Goal: Task Accomplishment & Management: Manage account settings

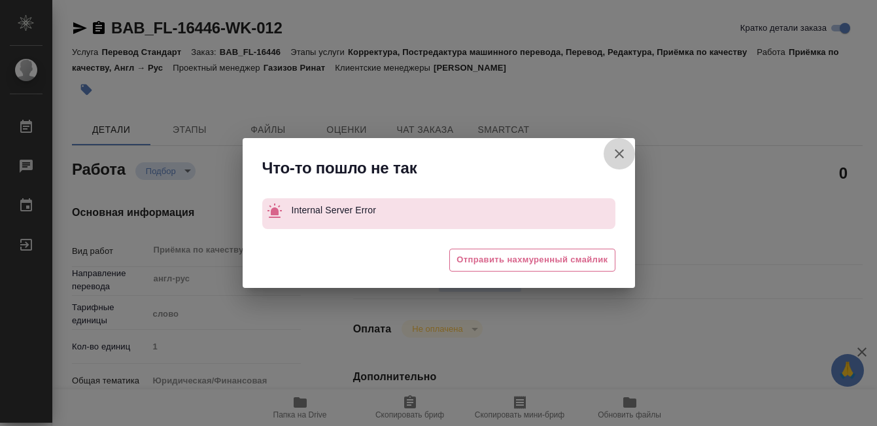
click at [618, 154] on icon "button" at bounding box center [619, 153] width 9 height 9
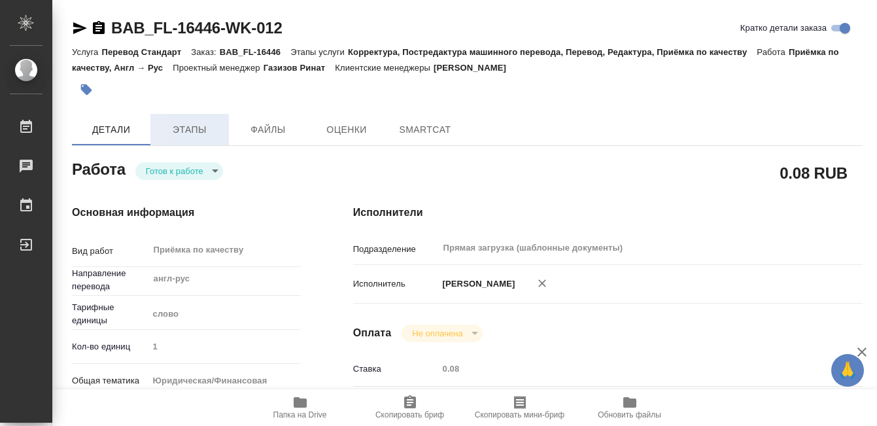
click at [184, 129] on span "Этапы" at bounding box center [189, 130] width 63 height 16
type textarea "x"
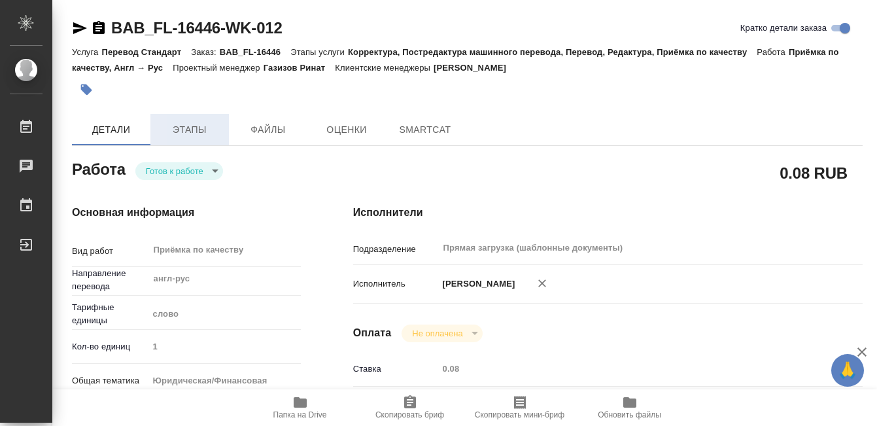
type textarea "x"
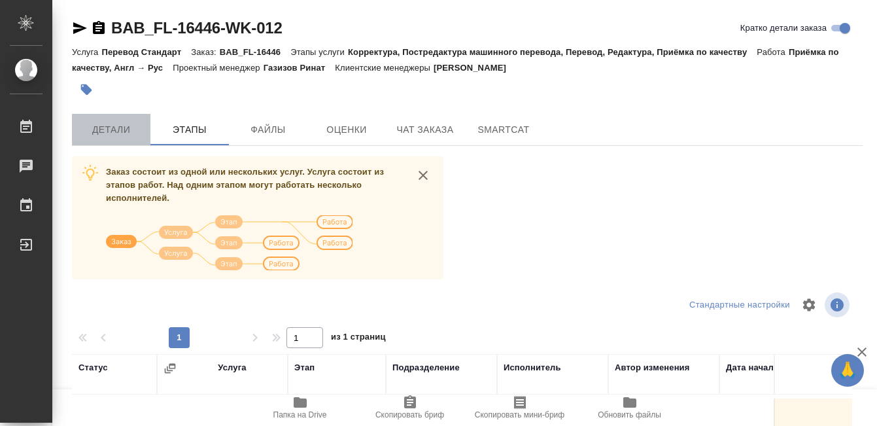
click at [103, 121] on button "Детали" at bounding box center [111, 129] width 79 height 31
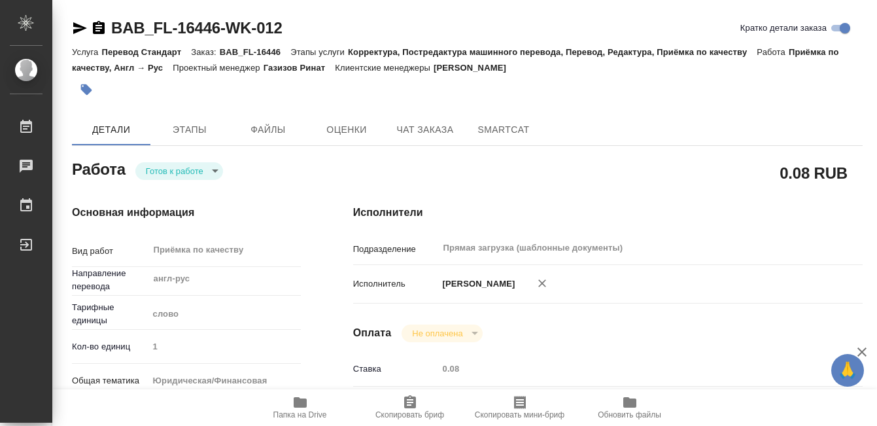
type textarea "x"
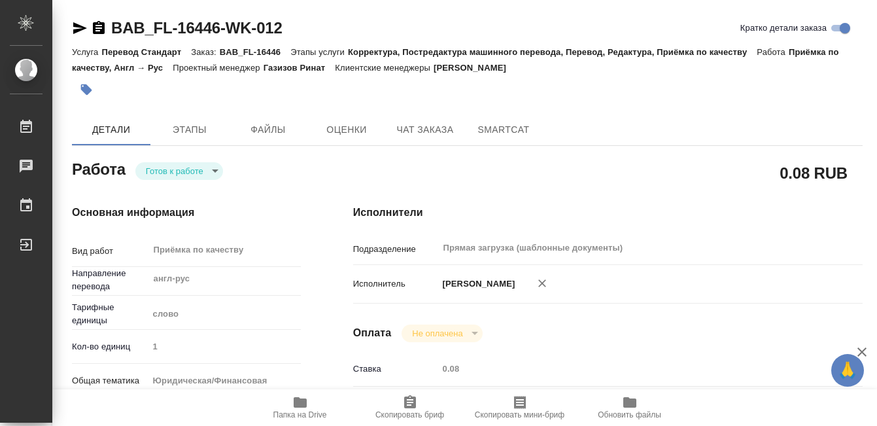
type textarea "x"
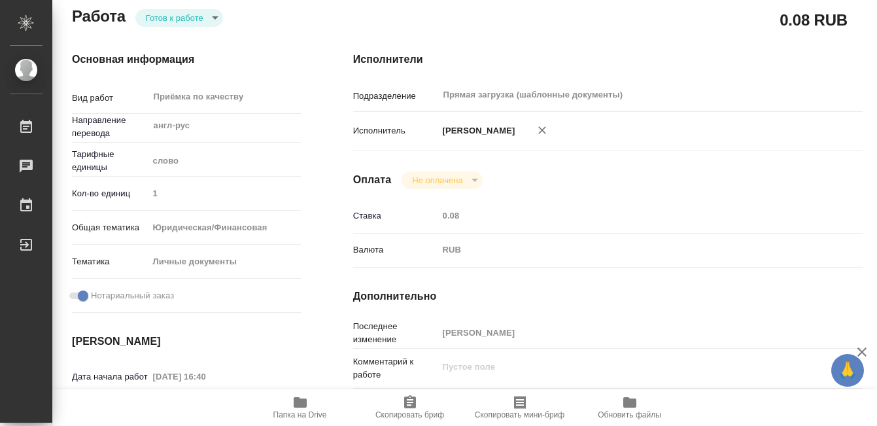
scroll to position [716, 0]
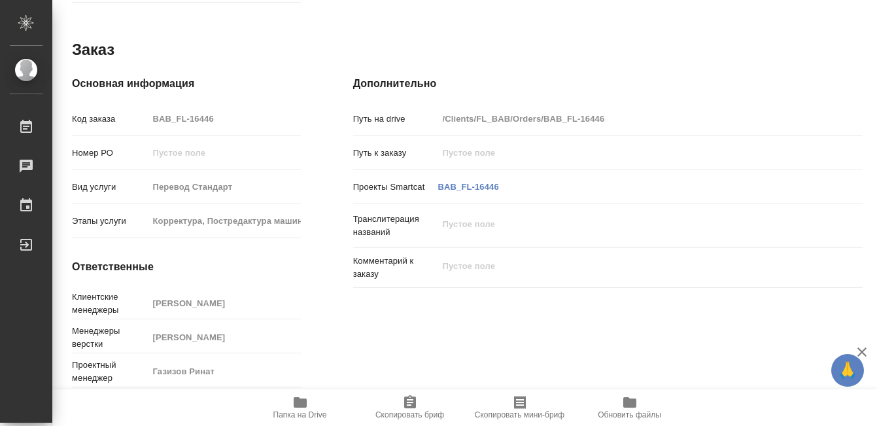
type textarea "x"
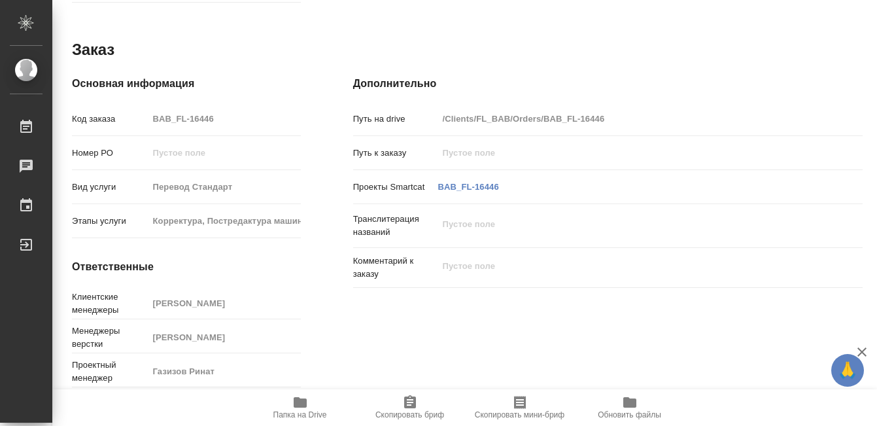
scroll to position [0, 0]
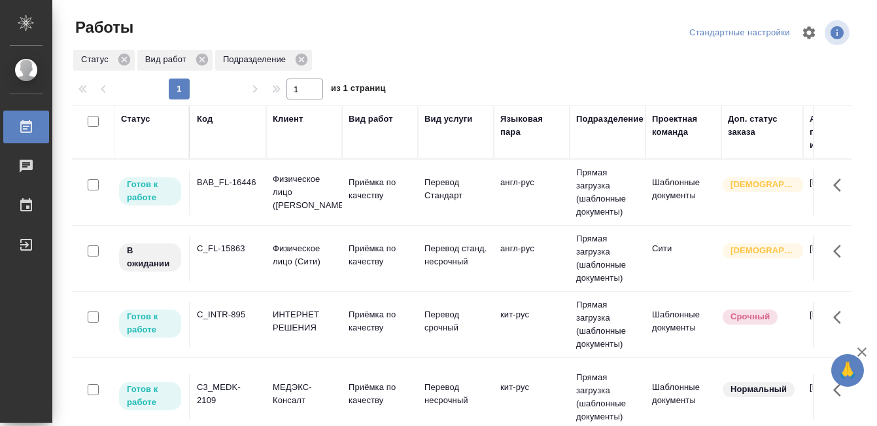
click at [140, 117] on div "Статус" at bounding box center [135, 119] width 29 height 13
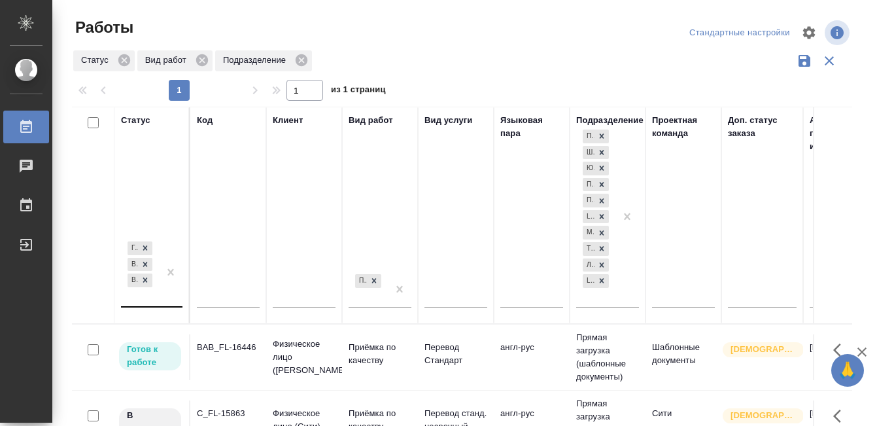
click at [166, 301] on th "Статус Готов к работе В работе В ожидании" at bounding box center [152, 215] width 76 height 217
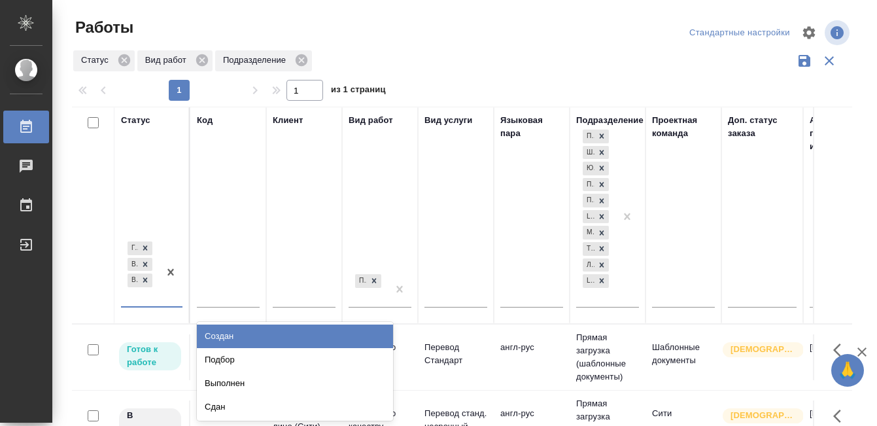
scroll to position [24, 0]
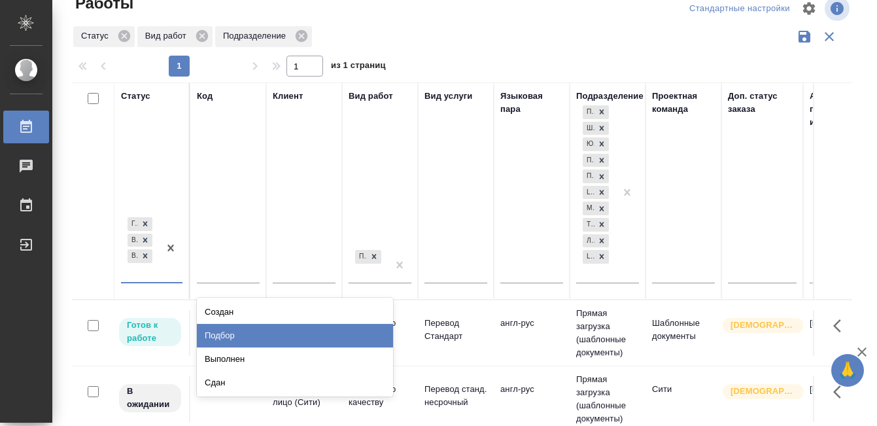
click at [279, 331] on div "Подбор" at bounding box center [295, 336] width 196 height 24
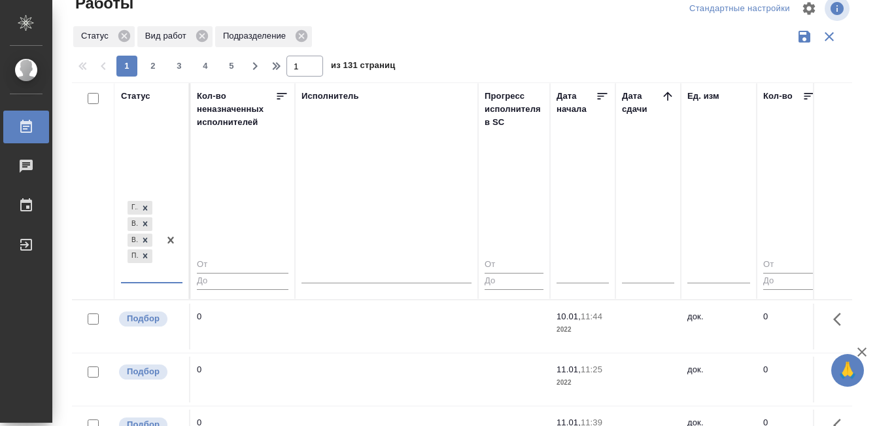
scroll to position [0, 769]
click at [667, 86] on th "Дата сдачи" at bounding box center [644, 190] width 65 height 217
click at [664, 94] on icon at bounding box center [663, 96] width 9 height 9
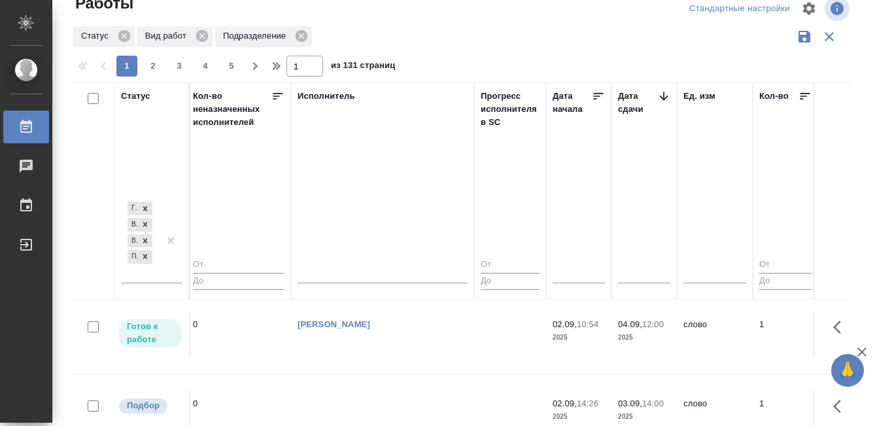
scroll to position [198, 769]
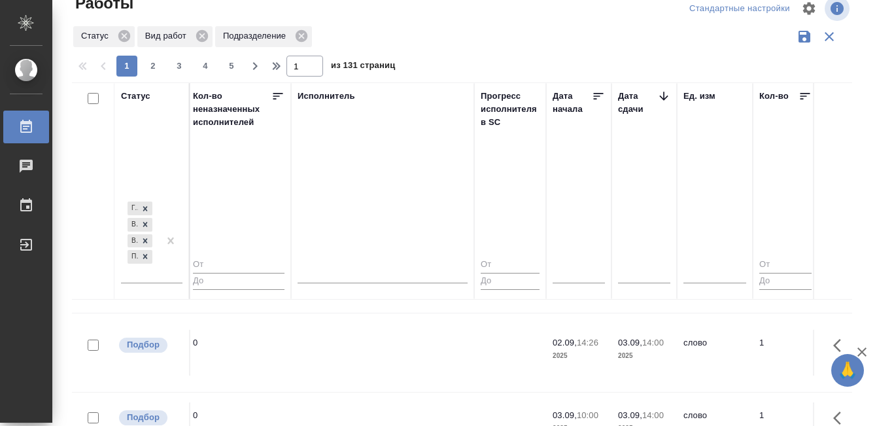
click at [408, 341] on td at bounding box center [382, 353] width 183 height 46
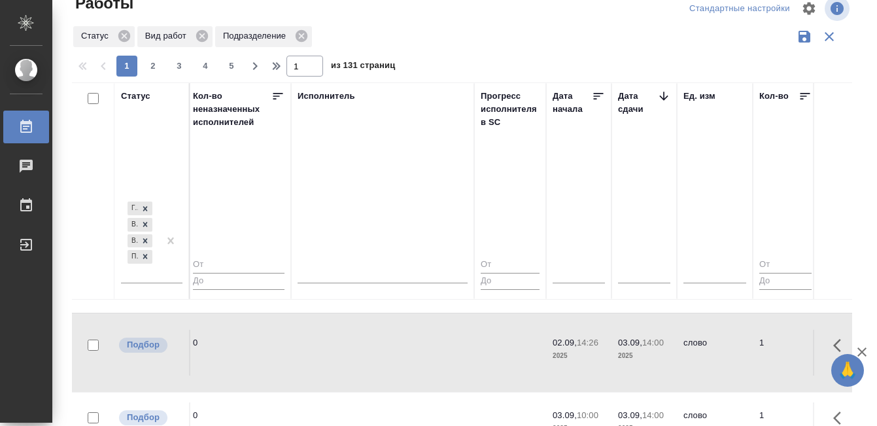
click at [408, 341] on td at bounding box center [382, 353] width 183 height 46
click at [410, 402] on td at bounding box center [382, 425] width 183 height 46
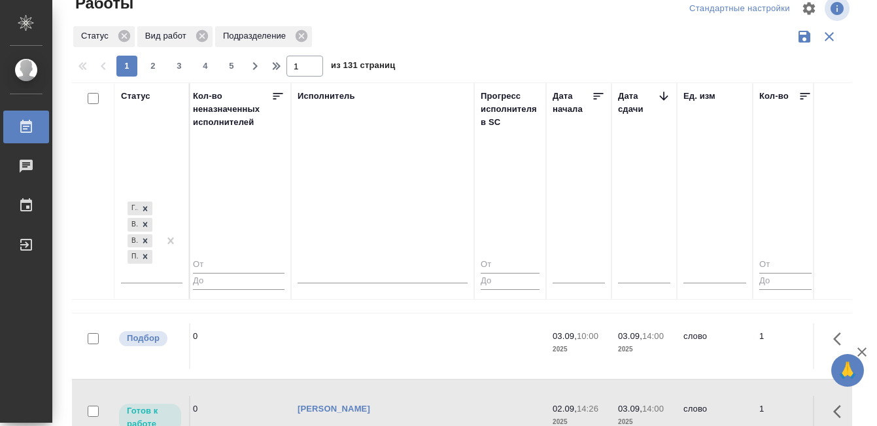
scroll to position [283, 769]
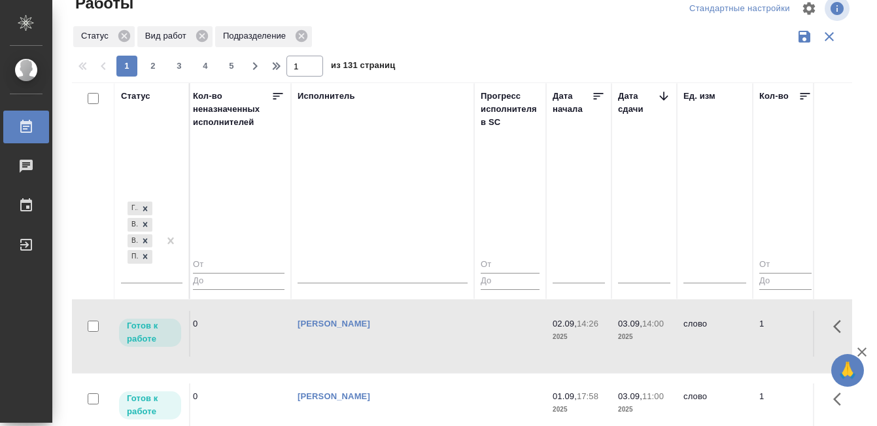
click at [376, 357] on tr "Готов к работе C3_Q-Cap-43 Кью-Кэпитал Приёмка по качеству Перевод станд. несро…" at bounding box center [682, 333] width 2758 height 79
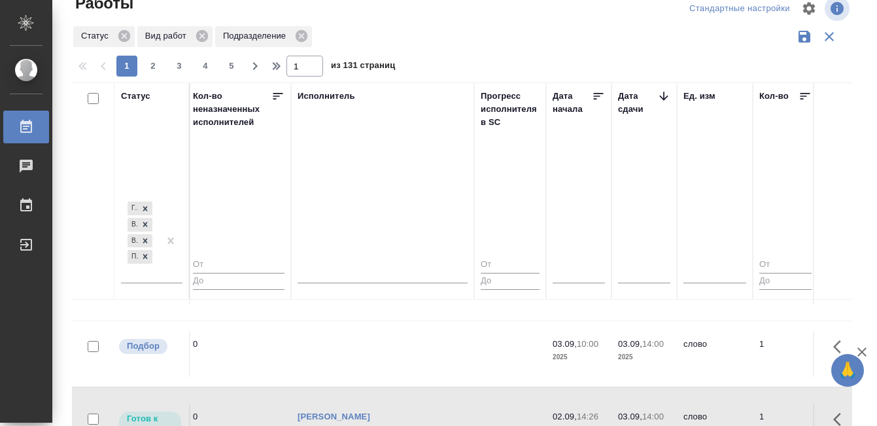
click at [379, 345] on td at bounding box center [382, 354] width 183 height 46
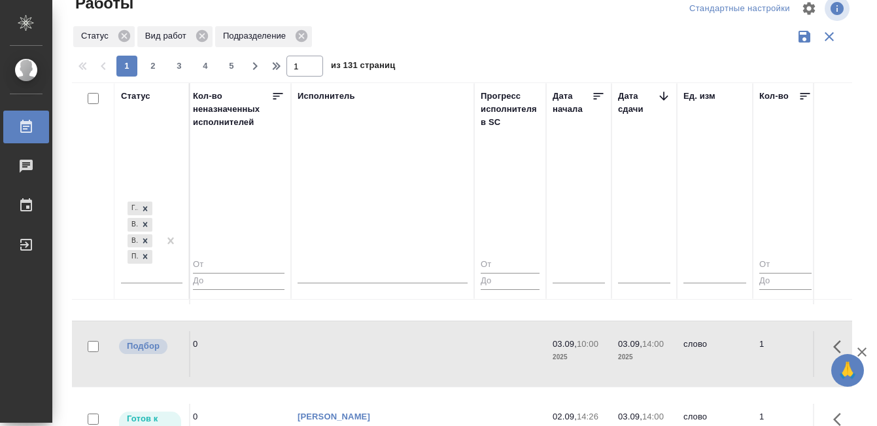
click at [379, 345] on td at bounding box center [382, 354] width 183 height 46
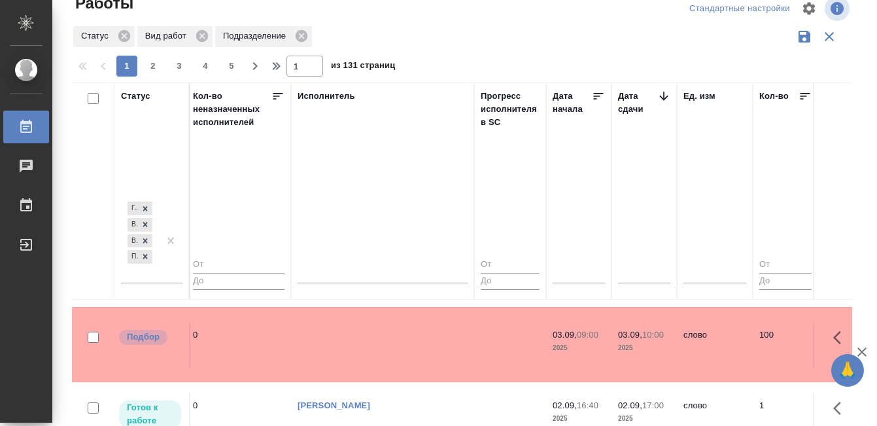
click at [383, 350] on td at bounding box center [382, 345] width 183 height 46
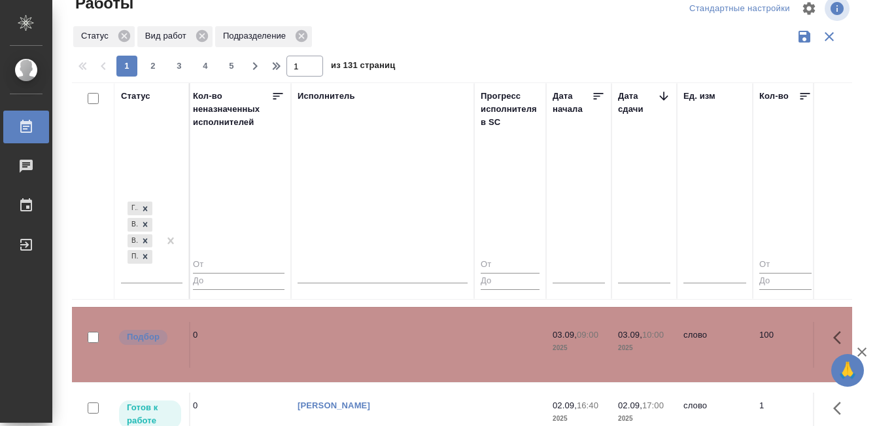
click at [383, 350] on td at bounding box center [382, 345] width 183 height 46
click at [37, 118] on link "Работы" at bounding box center [26, 127] width 46 height 33
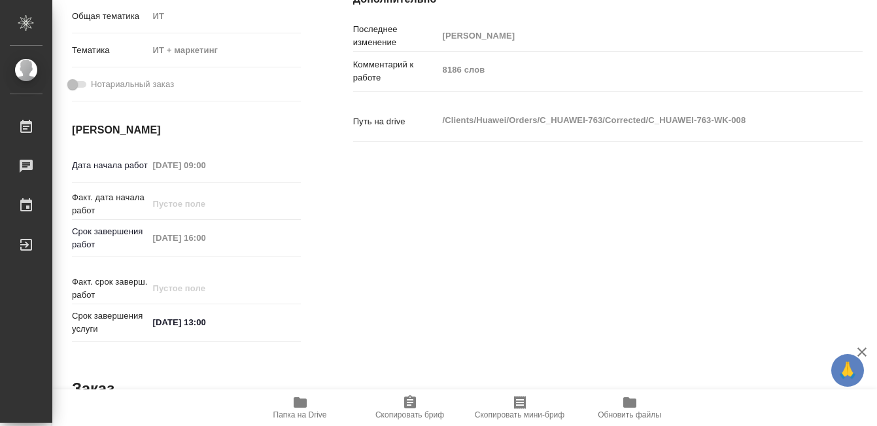
scroll to position [217, 0]
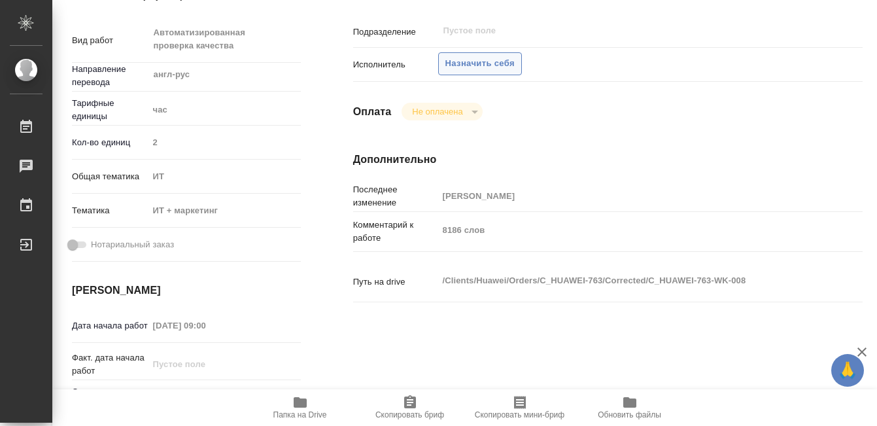
click at [493, 63] on span "Назначить себя" at bounding box center [479, 63] width 69 height 15
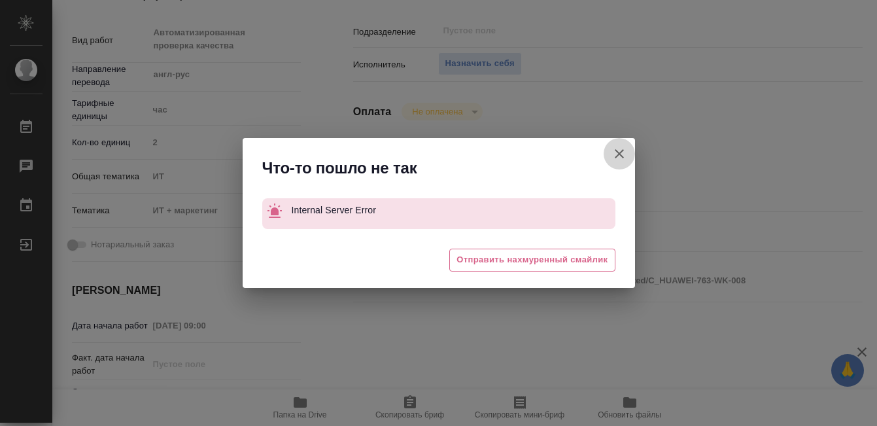
click at [617, 152] on icon "button" at bounding box center [619, 153] width 9 height 9
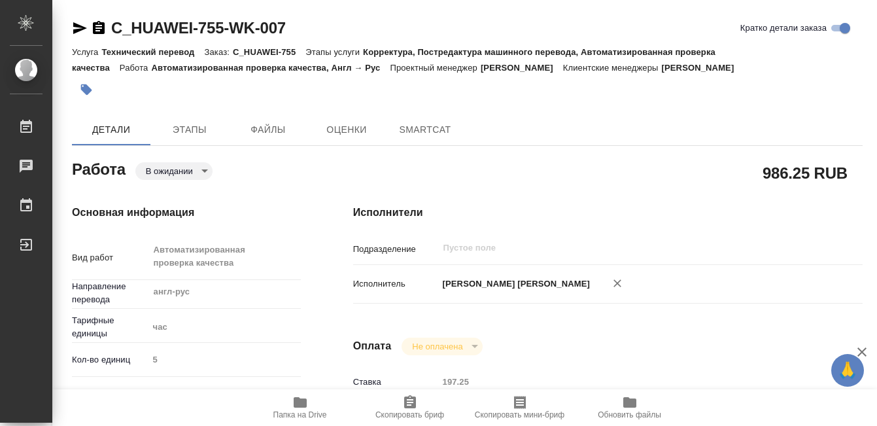
scroll to position [331, 0]
type textarea "x"
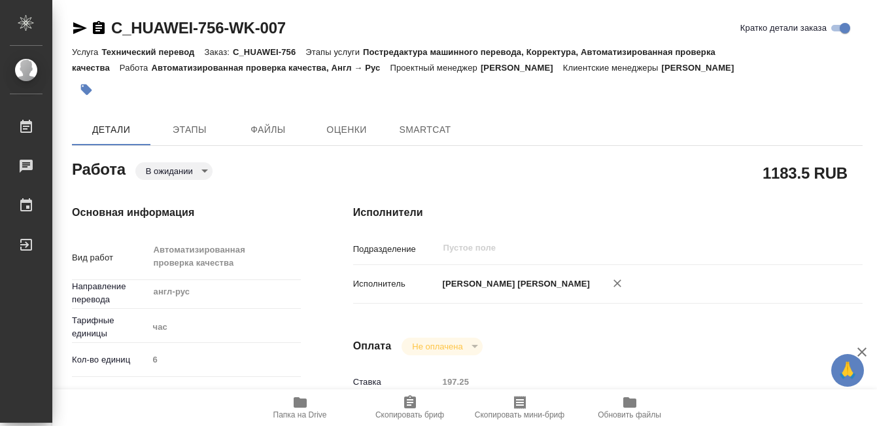
type textarea "x"
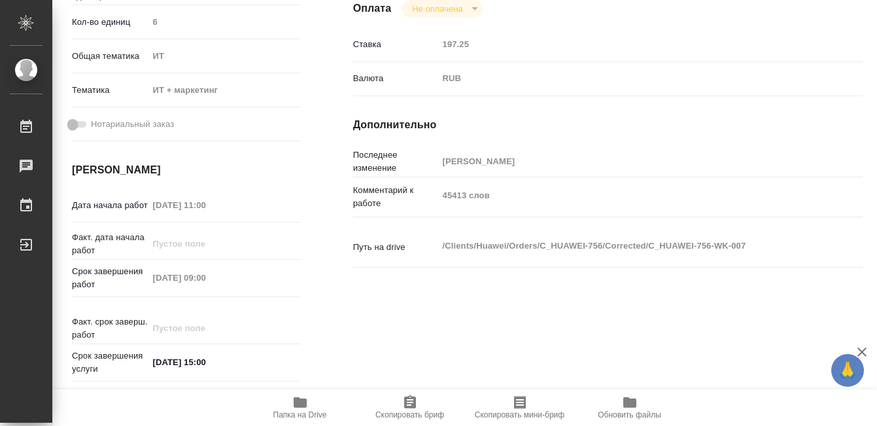
scroll to position [467, 0]
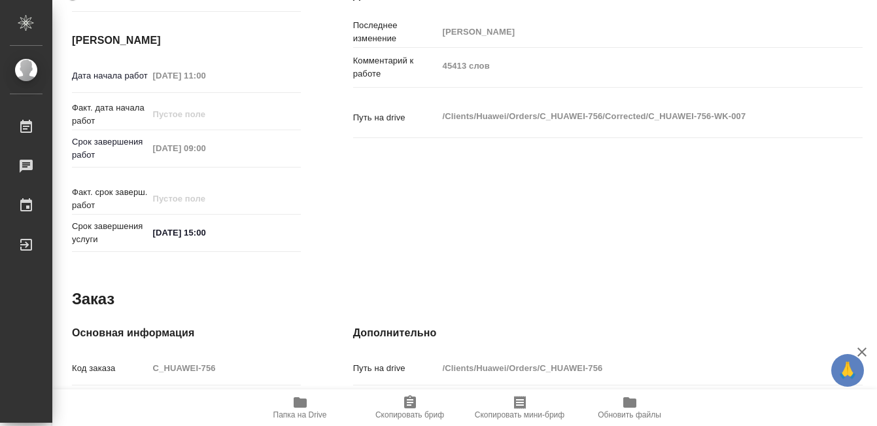
type textarea "x"
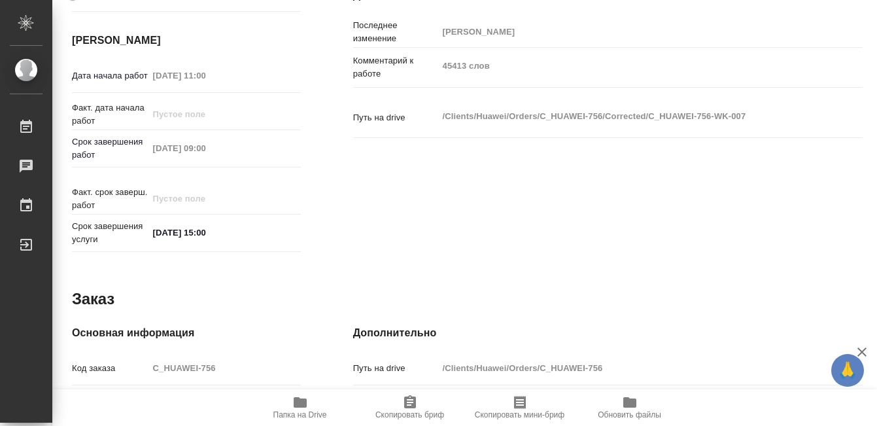
type textarea "x"
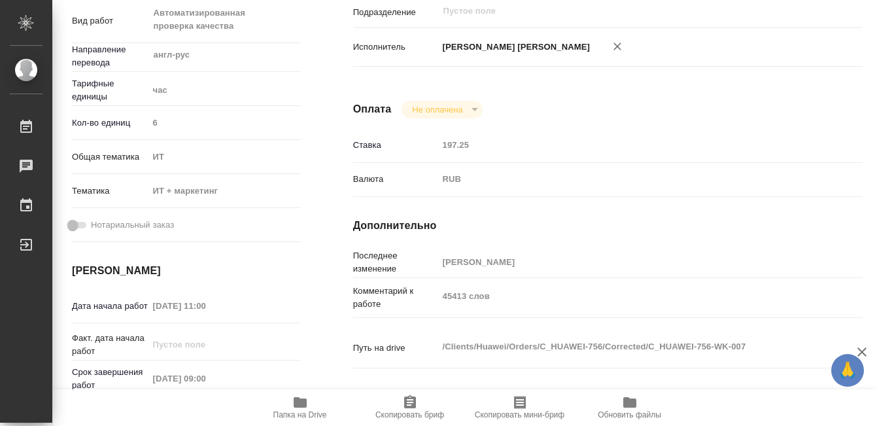
scroll to position [0, 0]
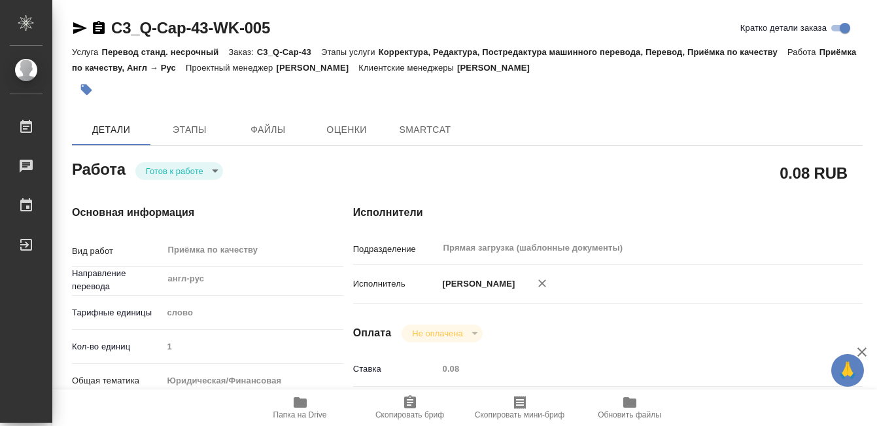
type textarea "x"
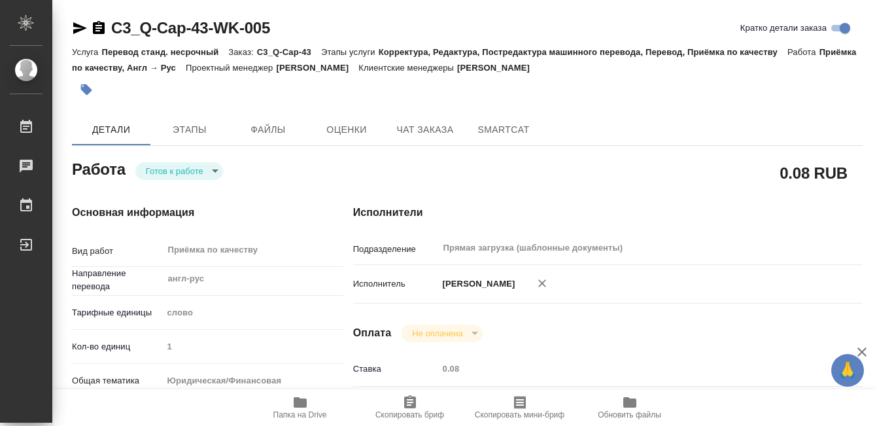
type textarea "x"
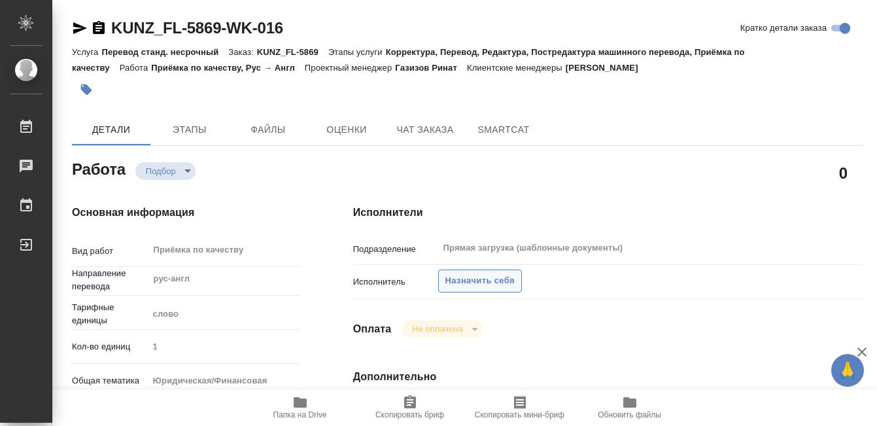
click at [510, 279] on span "Назначить себя" at bounding box center [479, 280] width 69 height 15
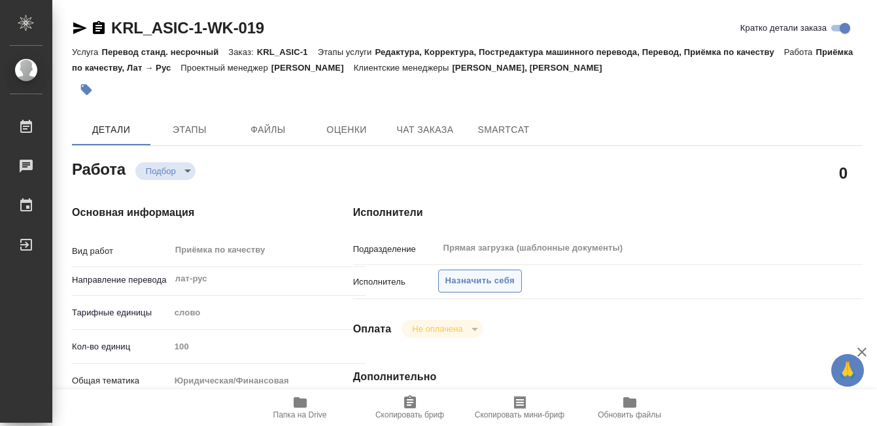
click at [486, 275] on span "Назначить себя" at bounding box center [479, 280] width 69 height 15
